Goal: Task Accomplishment & Management: Manage account settings

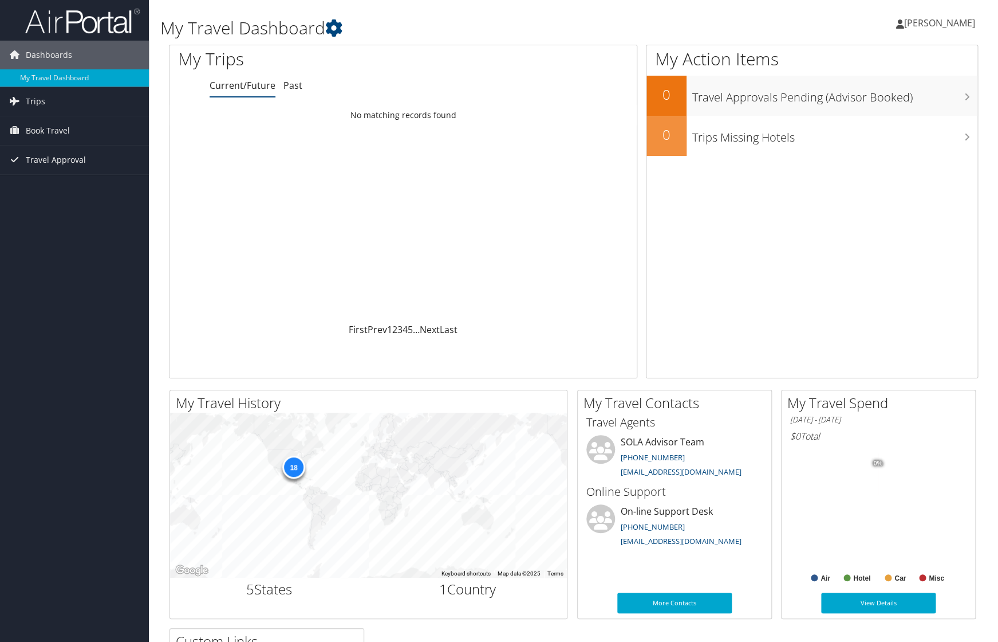
click at [924, 29] on span "[PERSON_NAME]" at bounding box center [939, 23] width 71 height 13
click at [878, 58] on link "My Settings" at bounding box center [911, 62] width 128 height 19
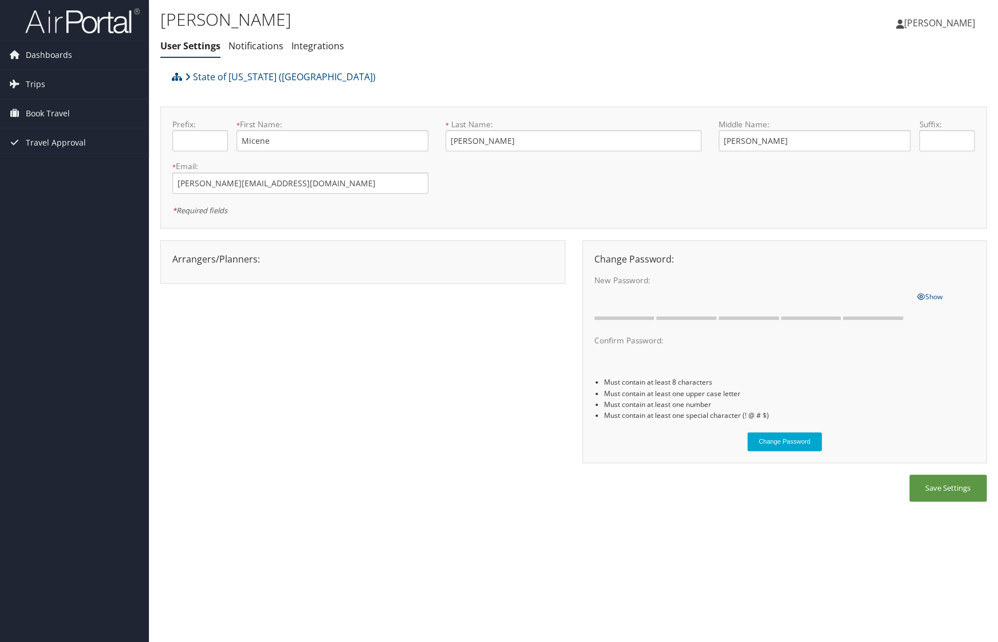
click at [927, 22] on span "[PERSON_NAME]" at bounding box center [939, 23] width 71 height 13
click at [910, 83] on link "Travel Agency Contacts" at bounding box center [911, 82] width 128 height 19
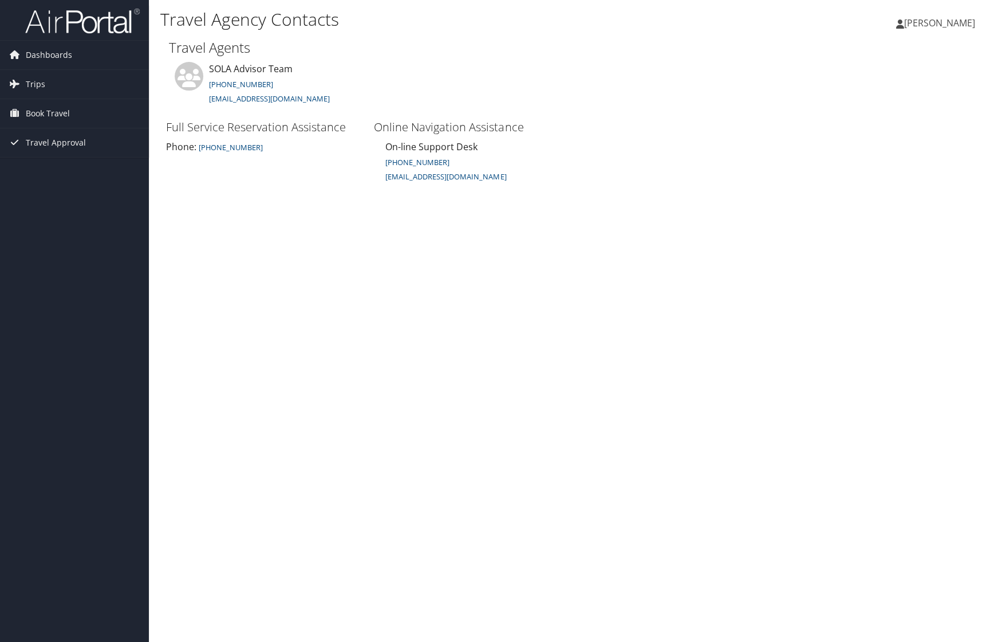
click at [926, 24] on span "[PERSON_NAME]" at bounding box center [939, 23] width 71 height 13
click at [898, 105] on link "View Travel Profile" at bounding box center [911, 101] width 128 height 19
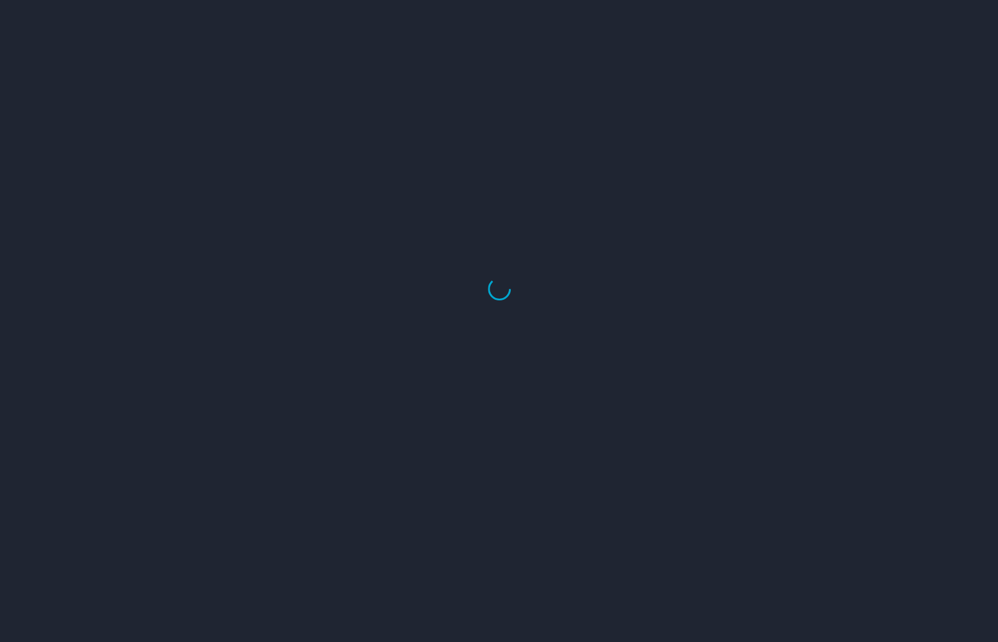
select select "US"
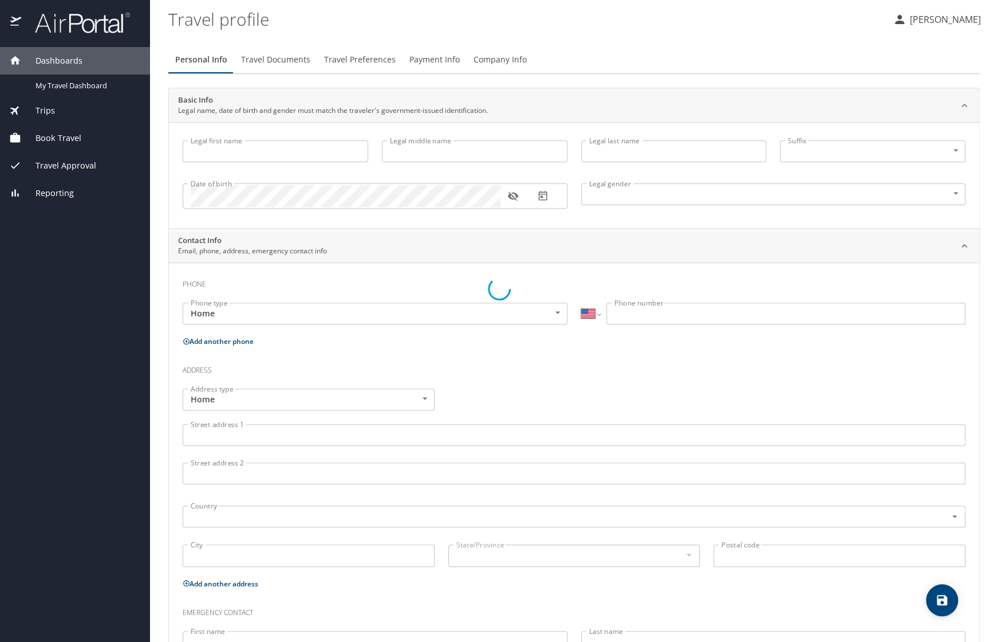
select select "US"
select select "KP"
select select "NL"
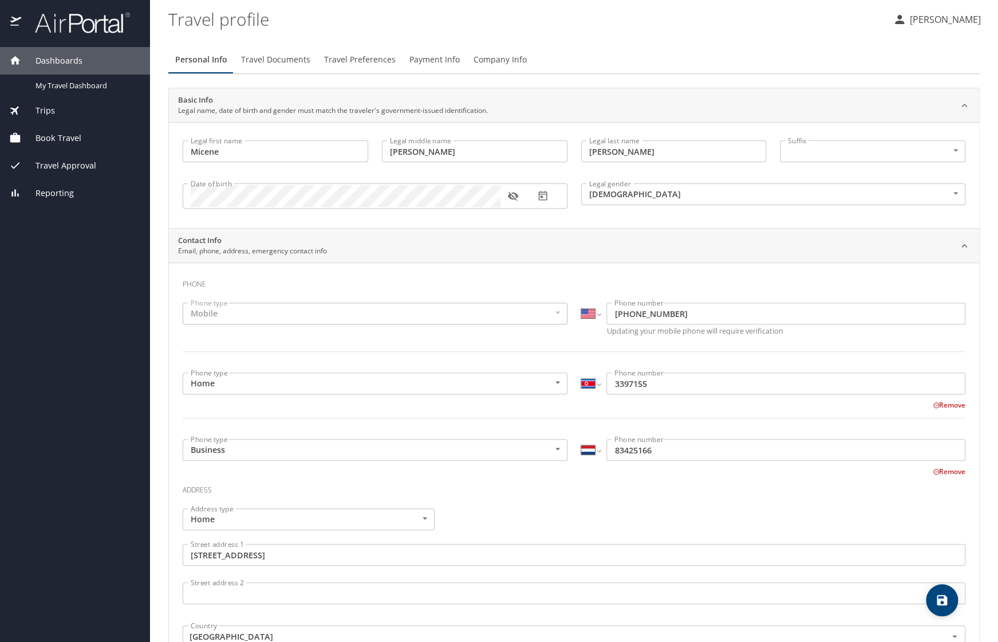
type input "Micene"
type input "[PERSON_NAME]"
type input "Male"
click at [493, 60] on span "Company Info" at bounding box center [500, 60] width 53 height 14
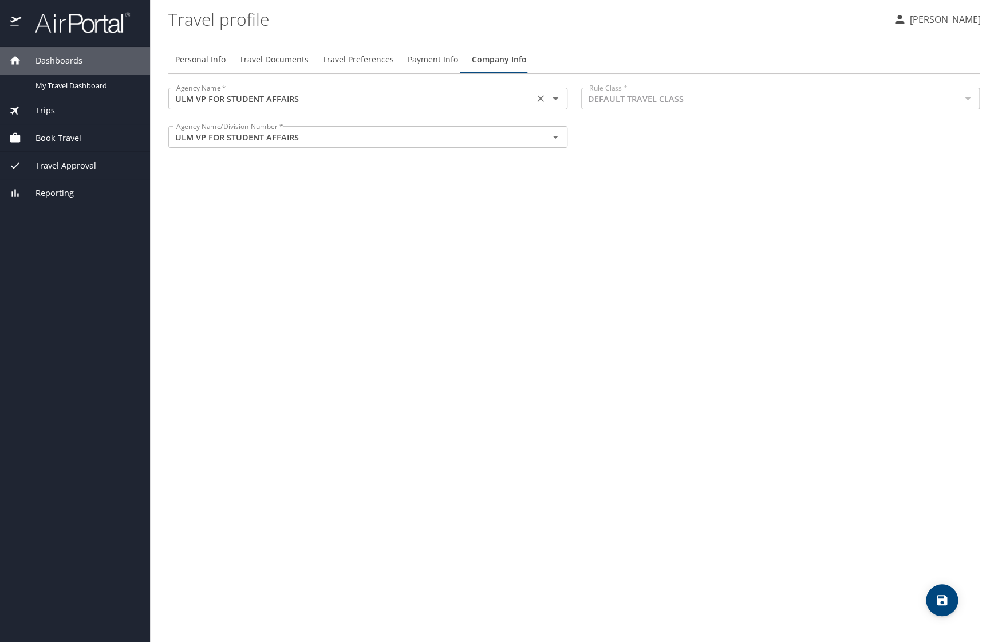
click at [303, 105] on input "ULM VP FOR STUDENT AFFAIRS" at bounding box center [351, 98] width 359 height 15
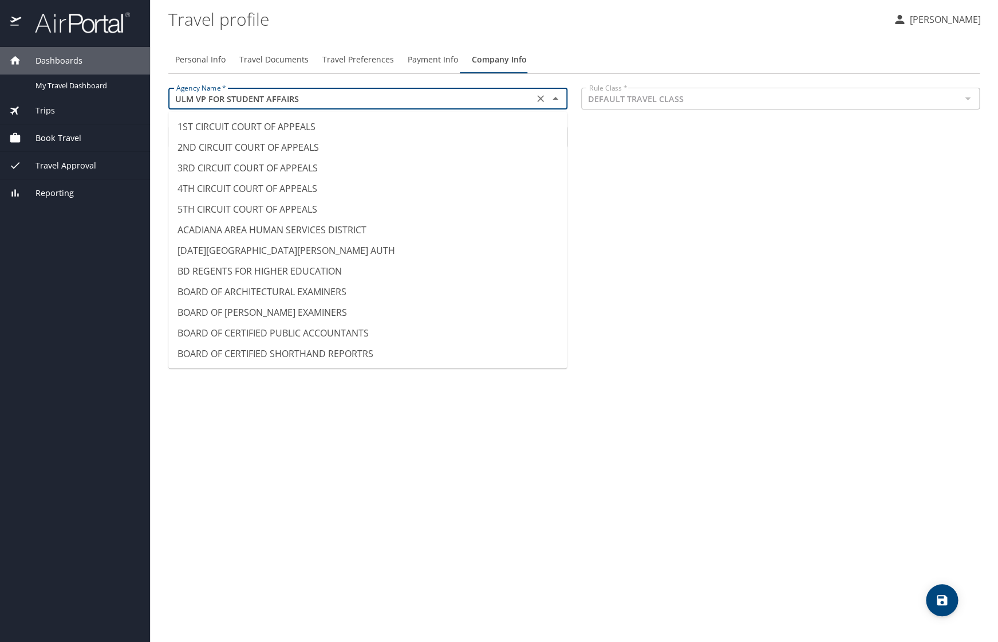
scroll to position [10906, 0]
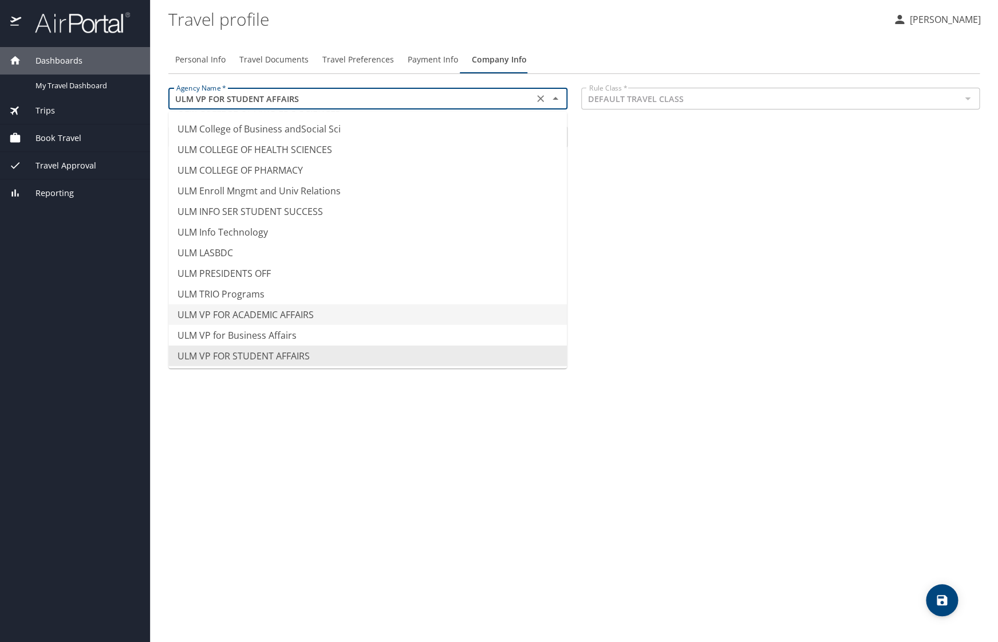
click at [307, 308] on li "ULM VP FOR ACADEMIC AFFAIRS" at bounding box center [367, 314] width 399 height 21
type input "ULM VP FOR ACADEMIC AFFAIRS"
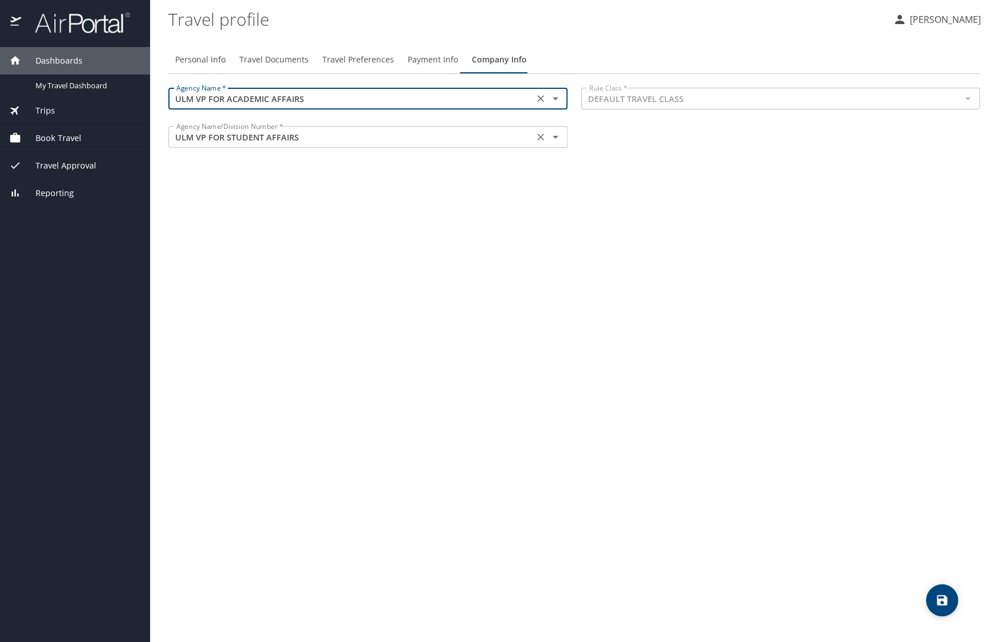
click at [278, 136] on input "ULM VP FOR STUDENT AFFAIRS" at bounding box center [351, 136] width 359 height 15
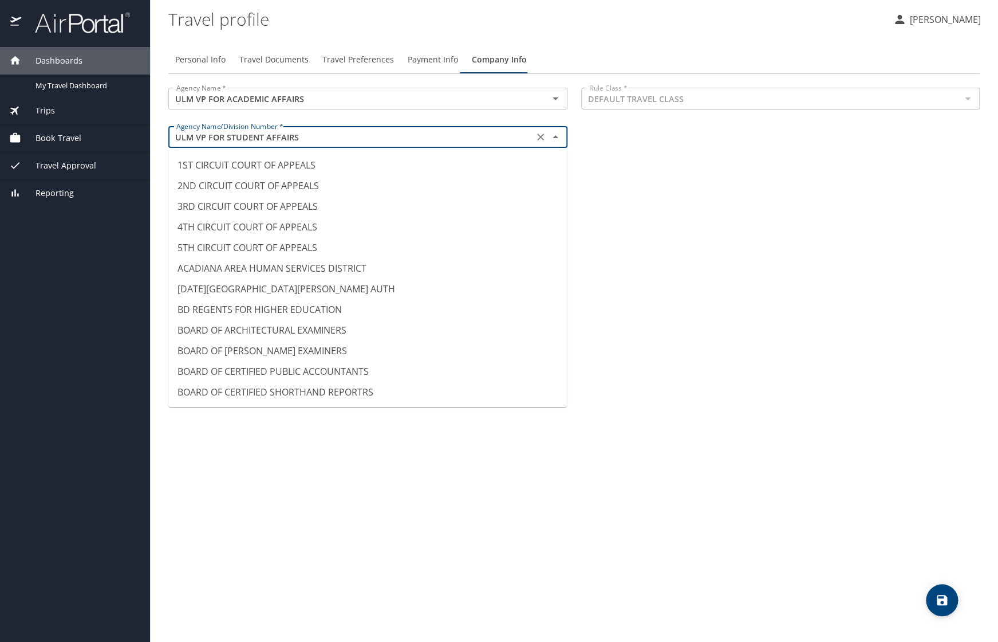
scroll to position [10865, 0]
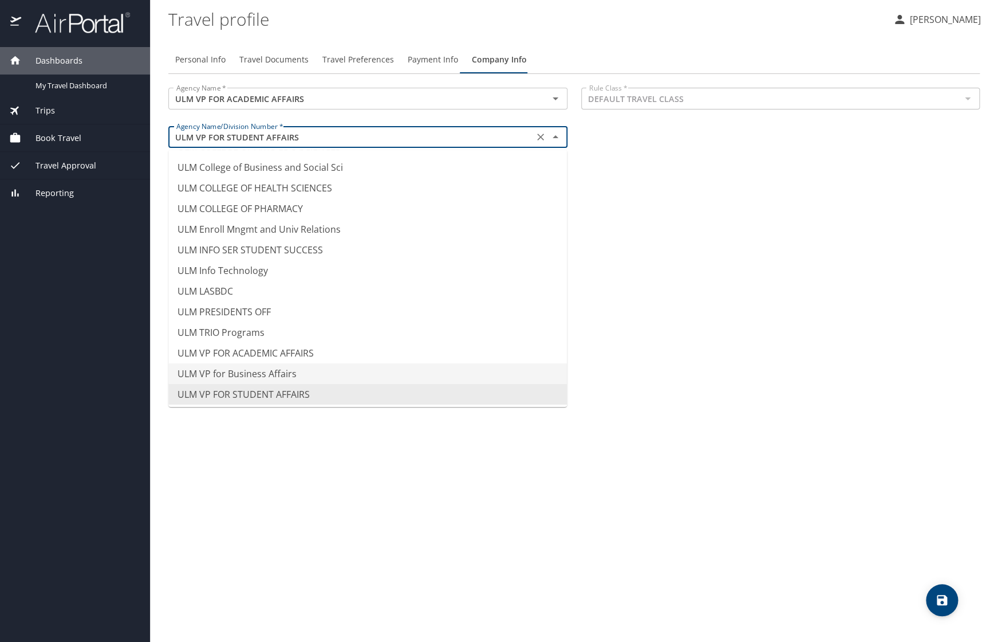
click at [272, 370] on li "ULM VP for Business Affairs" at bounding box center [367, 373] width 399 height 21
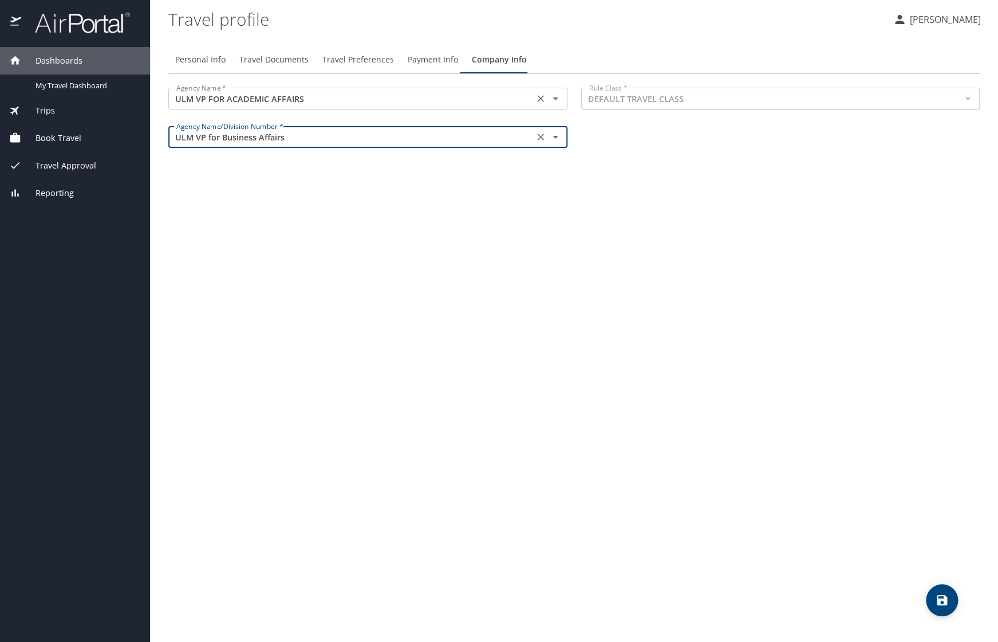
click at [290, 101] on input "ULM VP FOR ACADEMIC AFFAIRS" at bounding box center [351, 98] width 359 height 15
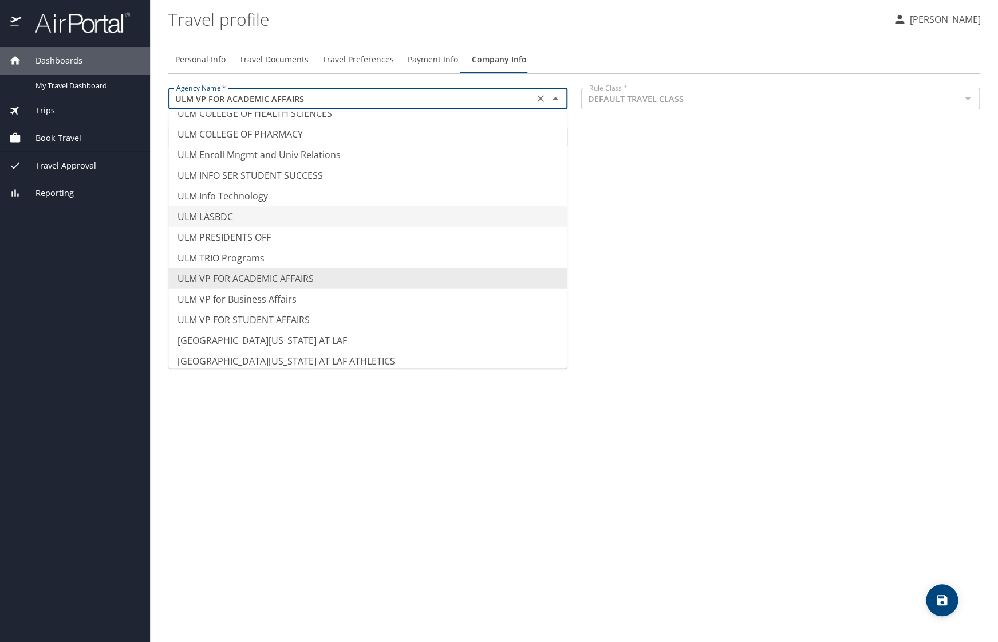
scroll to position [10946, 0]
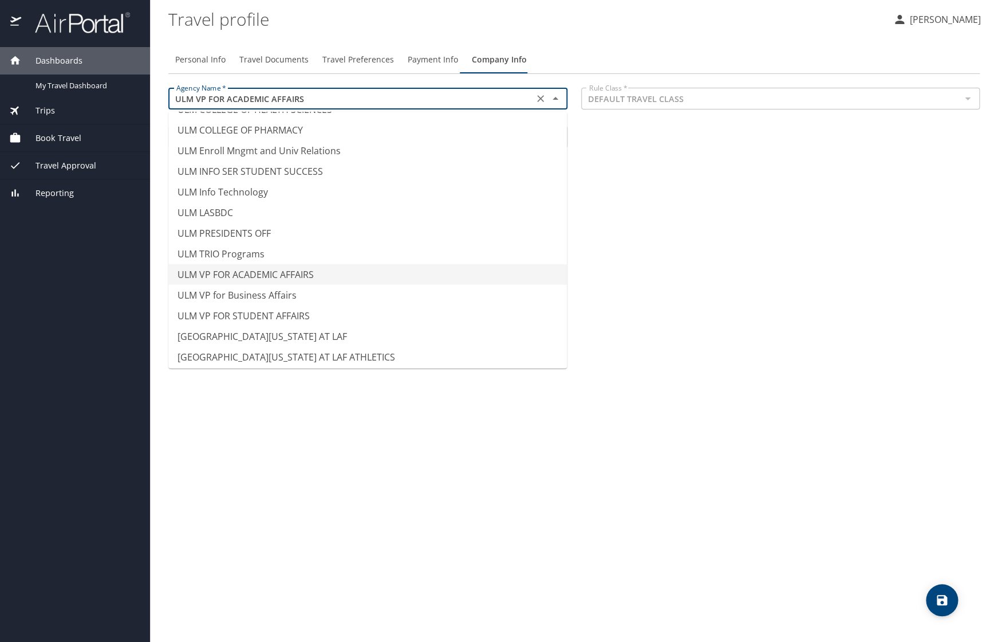
click at [288, 273] on li "ULM VP FOR ACADEMIC AFFAIRS" at bounding box center [367, 274] width 399 height 21
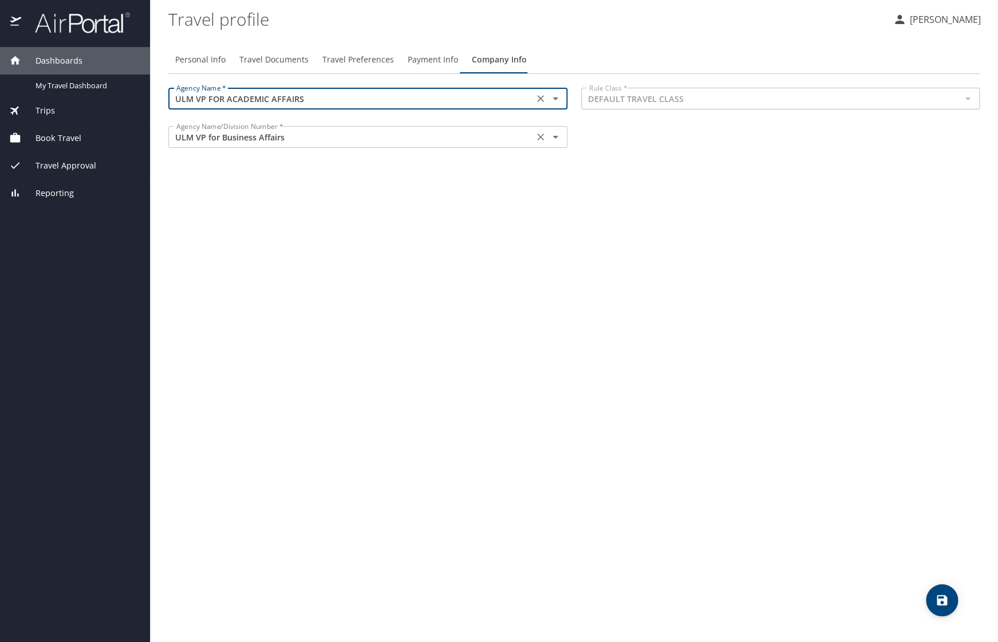
click at [247, 137] on input "ULM VP for Business Affairs" at bounding box center [351, 136] width 359 height 15
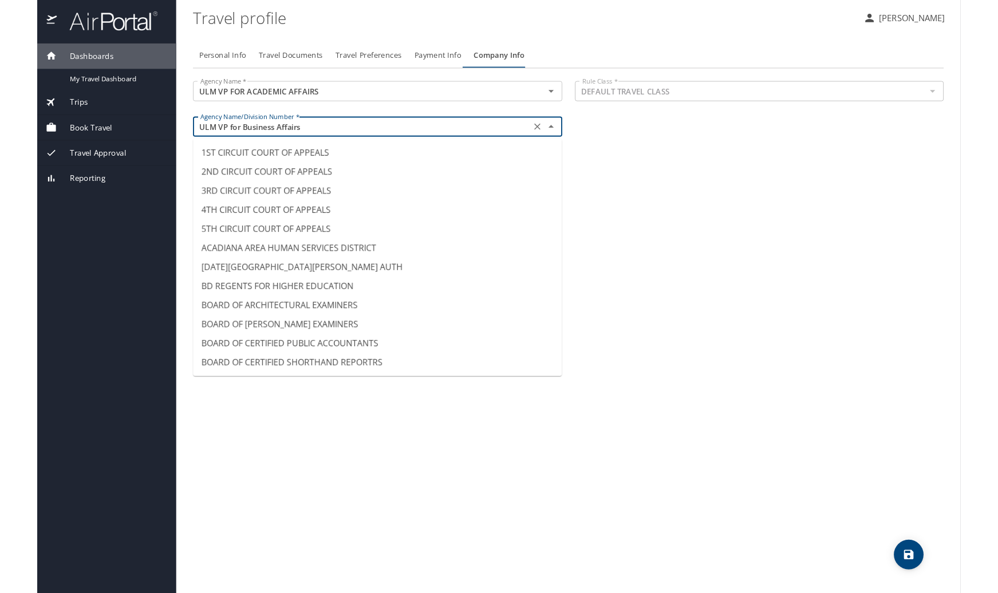
scroll to position [10844, 0]
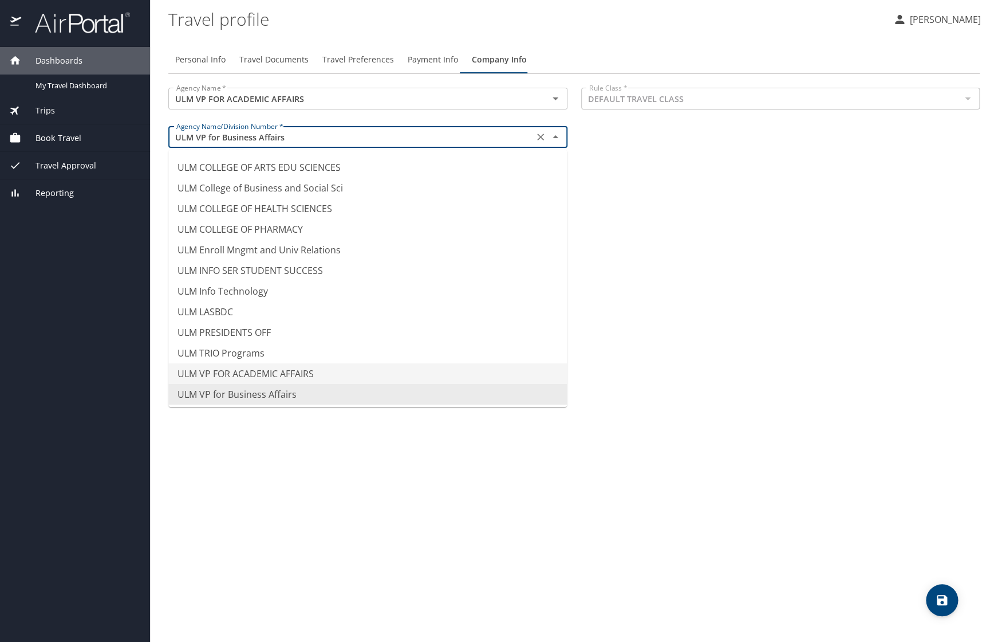
click at [270, 372] on li "ULM VP FOR ACADEMIC AFFAIRS" at bounding box center [367, 373] width 399 height 21
type input "ULM VP FOR ACADEMIC AFFAIRS"
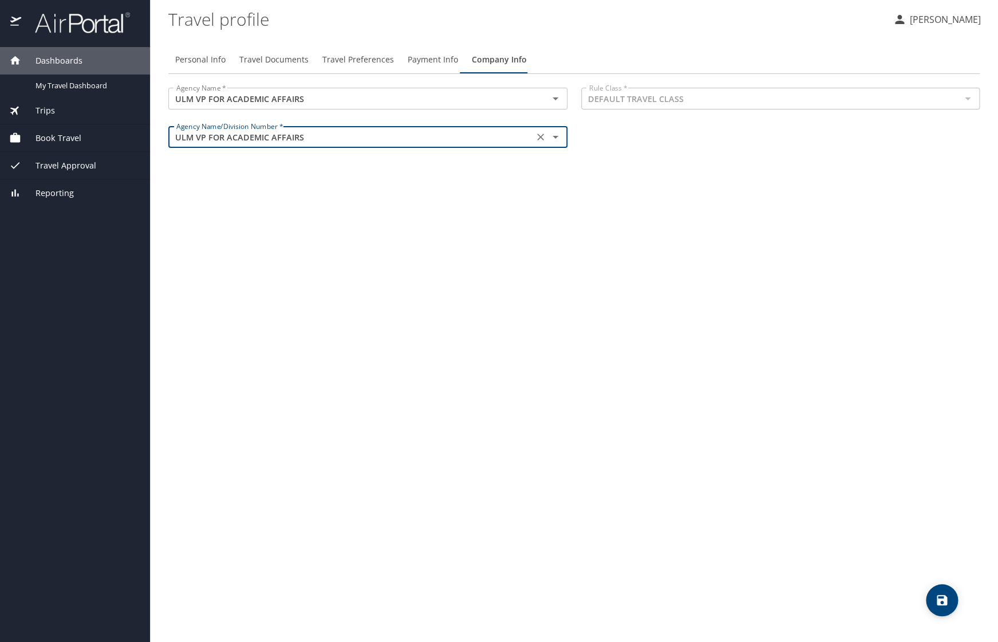
click at [588, 396] on div "Personal Info Travel Documents Travel Preferences Payment Info Company Info Age…" at bounding box center [574, 339] width 812 height 605
click at [941, 596] on icon "save" at bounding box center [942, 600] width 10 height 10
